Goal: Task Accomplishment & Management: Use online tool/utility

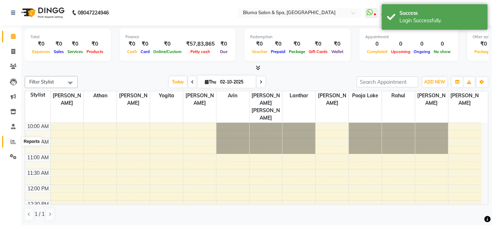
click at [14, 140] on icon at bounding box center [13, 141] width 5 height 5
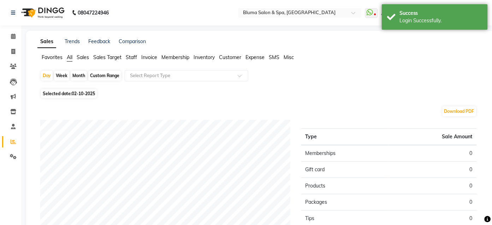
click at [83, 57] on span "Sales" at bounding box center [83, 57] width 12 height 6
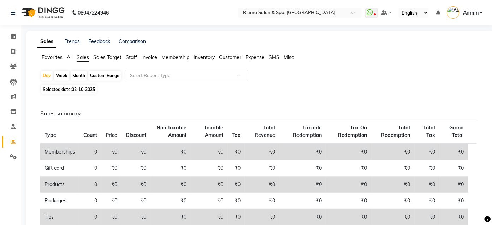
click at [76, 75] on div "Month" at bounding box center [79, 76] width 16 height 10
select select "10"
select select "2025"
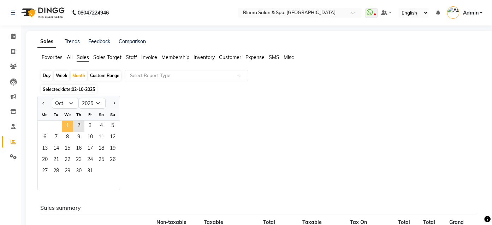
click at [68, 125] on span "1" at bounding box center [67, 125] width 11 height 11
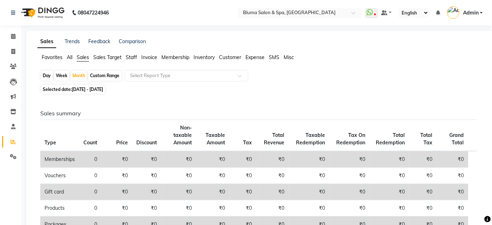
click at [82, 90] on span "[DATE] - [DATE]" at bounding box center [87, 89] width 31 height 5
select select "10"
select select "2025"
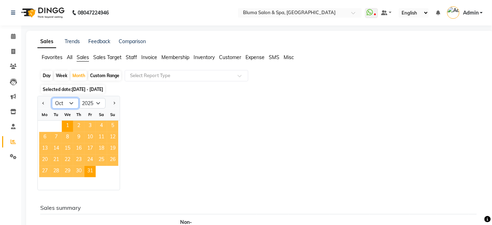
click at [73, 103] on select "Jan Feb Mar Apr May Jun [DATE] Aug Sep Oct Nov Dec" at bounding box center [65, 103] width 27 height 11
select select "9"
click at [52, 98] on select "Jan Feb Mar Apr May Jun [DATE] Aug Sep Oct Nov Dec" at bounding box center [65, 103] width 27 height 11
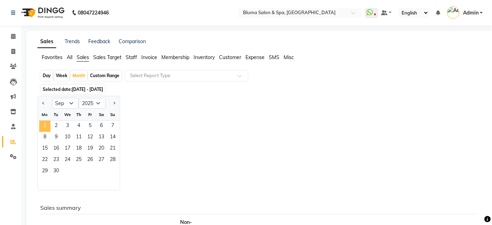
click at [47, 125] on span "1" at bounding box center [44, 125] width 11 height 11
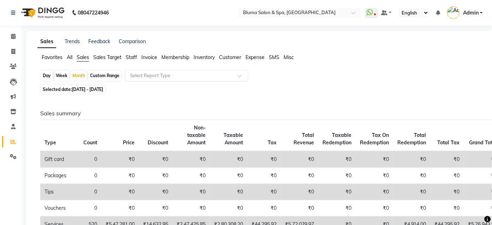
click at [168, 79] on div "Select Report Type" at bounding box center [187, 75] width 124 height 11
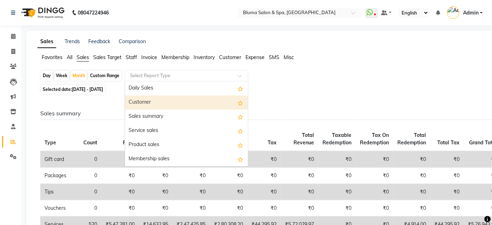
click at [156, 101] on div "Customer" at bounding box center [186, 102] width 123 height 14
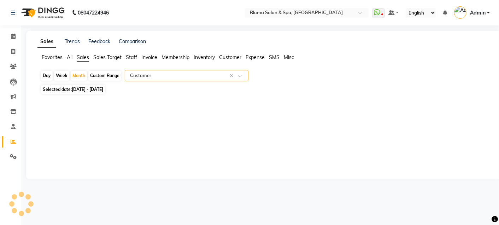
select select "full_report"
select select "csv"
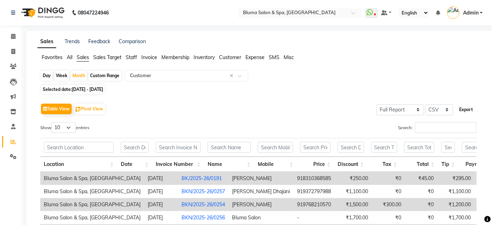
click at [462, 109] on button "Export" at bounding box center [466, 109] width 19 height 12
